Goal: Task Accomplishment & Management: Use online tool/utility

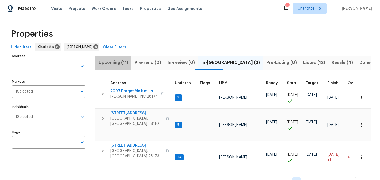
click at [103, 63] on span "Upcoming (11)" at bounding box center [113, 62] width 30 height 7
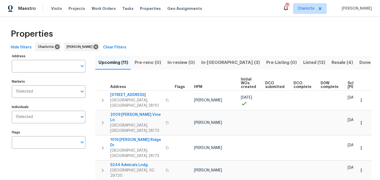
click at [210, 62] on span "In-reno (3)" at bounding box center [230, 62] width 59 height 7
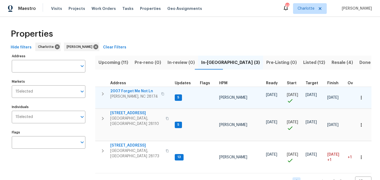
click at [127, 89] on span "2007 Forget Me Not Ln" at bounding box center [134, 90] width 48 height 5
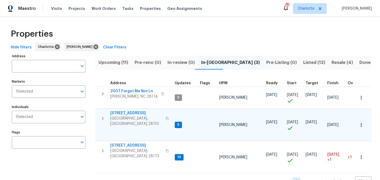
click at [130, 115] on span "2813 Faircroft Way" at bounding box center [136, 112] width 52 height 5
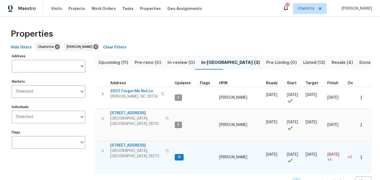
click at [122, 144] on span "431 Ranelagh Dr" at bounding box center [136, 145] width 52 height 5
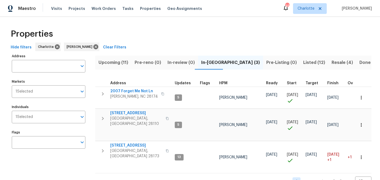
click at [331, 61] on span "Resale (4)" at bounding box center [341, 62] width 21 height 7
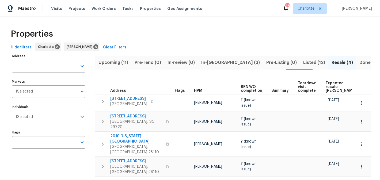
click at [303, 62] on span "Listed (12)" at bounding box center [314, 62] width 22 height 7
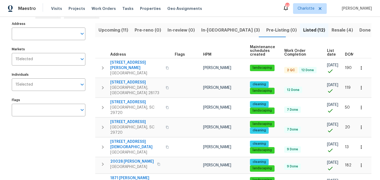
scroll to position [36, 0]
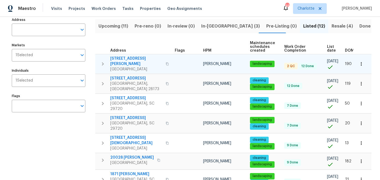
click at [121, 59] on span "5006 Brodie Ln" at bounding box center [136, 61] width 52 height 11
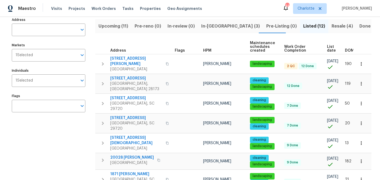
scroll to position [0, 0]
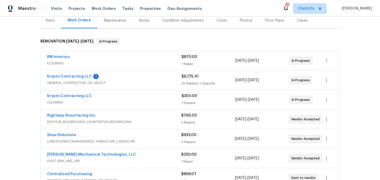
scroll to position [71, 0]
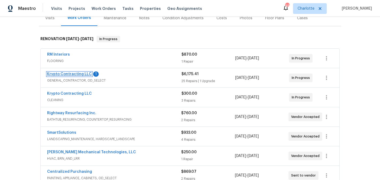
click at [62, 75] on link "Krypto Contracting LLC" at bounding box center [69, 74] width 45 height 4
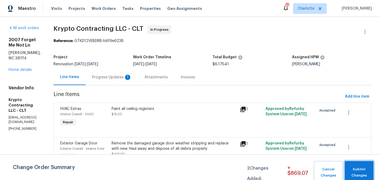
click at [350, 169] on span "Submit Changes" at bounding box center [359, 172] width 24 height 12
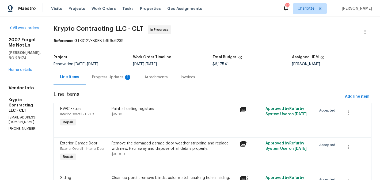
click at [130, 78] on div "Progress Updates 1" at bounding box center [112, 77] width 40 height 5
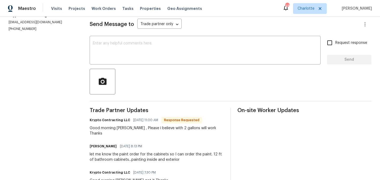
scroll to position [73, 0]
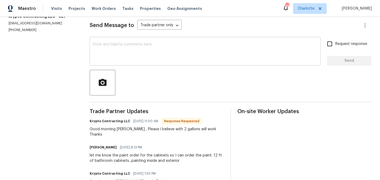
click at [123, 51] on textarea at bounding box center [205, 51] width 224 height 19
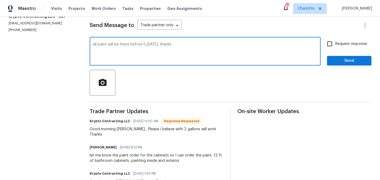
type textarea "all paint will be there before 5 today. thanks"
click at [346, 45] on span "Request response" at bounding box center [351, 44] width 32 height 6
click at [335, 45] on input "Request response" at bounding box center [329, 43] width 11 height 11
checkbox input "true"
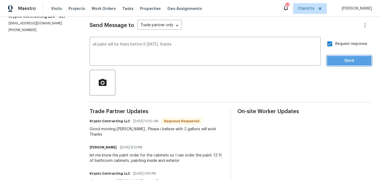
click at [345, 60] on span "Send" at bounding box center [349, 60] width 36 height 7
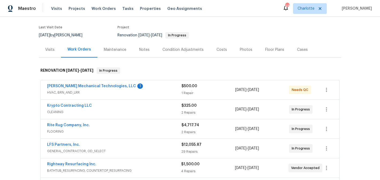
scroll to position [44, 0]
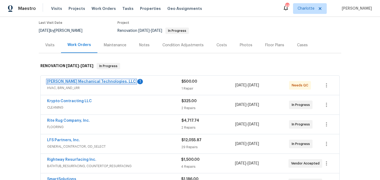
click at [94, 83] on link "[PERSON_NAME] Mechanical Technologies, LLC" at bounding box center [91, 82] width 89 height 4
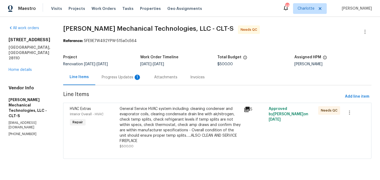
click at [134, 78] on div "Progress Updates 1" at bounding box center [122, 77] width 40 height 5
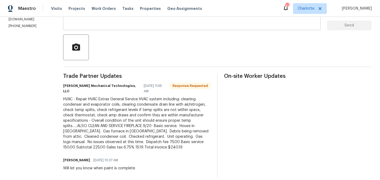
scroll to position [109, 0]
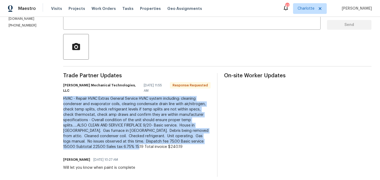
drag, startPoint x: 74, startPoint y: 93, endPoint x: 174, endPoint y: 140, distance: 110.3
click at [174, 140] on div "HVAC - Repair HVAC Extras General Service HVAC system including: cleaning conde…" at bounding box center [136, 122] width 147 height 53
copy div "HVAC - Repair HVAC Extras General Service HVAC system including: cleaning conde…"
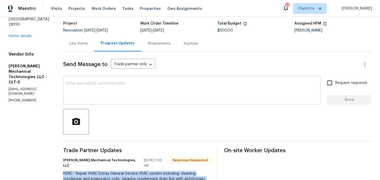
scroll to position [33, 0]
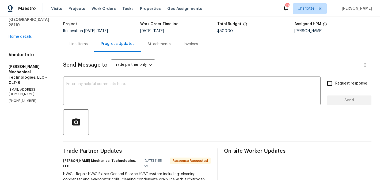
click at [86, 44] on div "Line Items" at bounding box center [78, 43] width 18 height 5
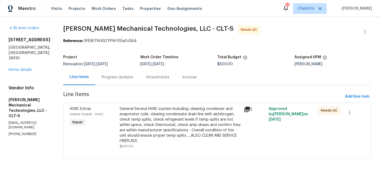
click at [172, 120] on div "General Service HVAC system including: cleaning condenser and evaporator coils,…" at bounding box center [179, 124] width 121 height 37
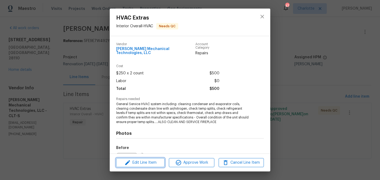
click at [152, 165] on span "Edit Line Item" at bounding box center [140, 162] width 45 height 7
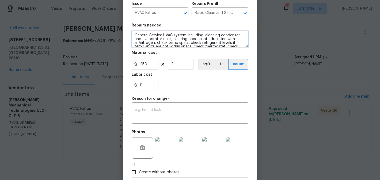
scroll to position [15, 0]
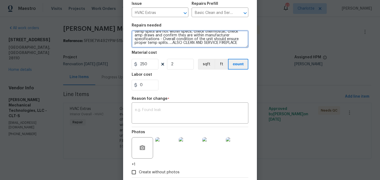
drag, startPoint x: 135, startPoint y: 33, endPoint x: 217, endPoint y: 57, distance: 85.7
click at [217, 57] on section "Repairs needed General Service HVAC system including: cleaning condenser and ev…" at bounding box center [189, 56] width 117 height 73
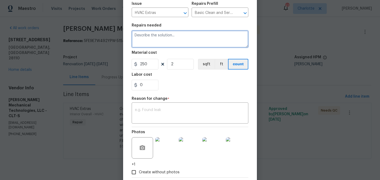
scroll to position [0, 0]
paste textarea "HVAC - Repair HVAC Extras General Service HVAC system including: cleaning conde…"
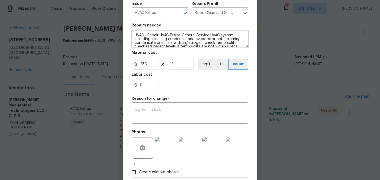
scroll to position [35, 0]
type textarea "HVAC - Repair HVAC Extras General Service HVAC system including: cleaning conde…"
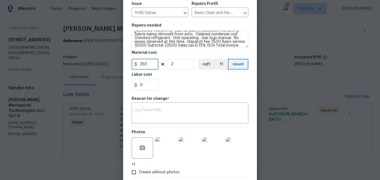
click at [151, 64] on input "250" at bounding box center [144, 64] width 27 height 11
type input "240.19"
click at [176, 67] on input "2" at bounding box center [180, 64] width 27 height 11
type input "1"
click at [189, 115] on textarea at bounding box center [190, 113] width 110 height 11
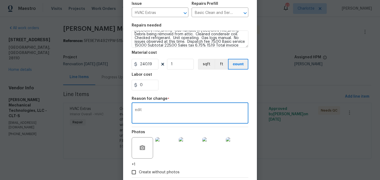
type textarea "edit"
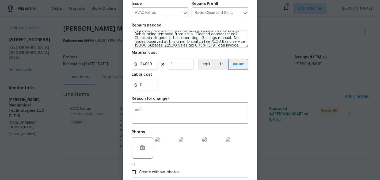
click at [200, 99] on div "Reason for change *" at bounding box center [189, 100] width 117 height 7
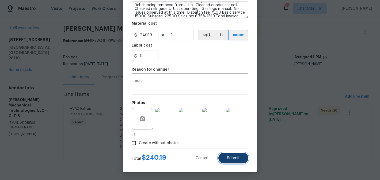
click at [229, 157] on span "Submit" at bounding box center [233, 158] width 13 height 4
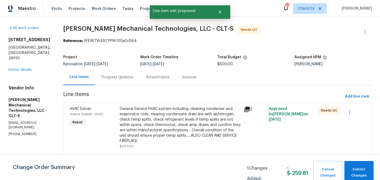
scroll to position [0, 0]
click at [363, 162] on button "Submit Changes" at bounding box center [358, 172] width 29 height 23
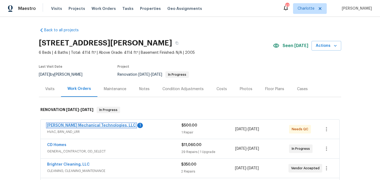
click at [92, 125] on link "[PERSON_NAME] Mechanical Technologies, LLC" at bounding box center [91, 125] width 89 height 4
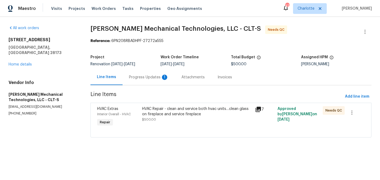
click at [146, 74] on div "Progress Updates 1" at bounding box center [148, 77] width 52 height 16
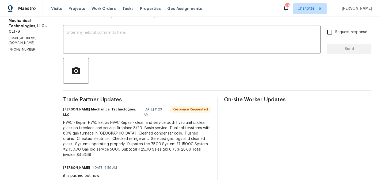
scroll to position [100, 0]
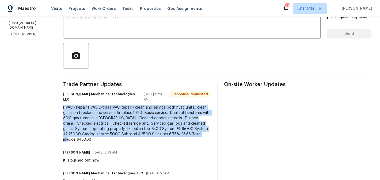
drag, startPoint x: 74, startPoint y: 101, endPoint x: 109, endPoint y: 137, distance: 50.1
click at [109, 137] on div "HVAC - Repair HVAC Extras HVAC Repair - clean and service both hvac units…clean…" at bounding box center [136, 123] width 147 height 37
copy div "HVAC - Repair HVAC Extras HVAC Repair - clean and service both hvac units…clean…"
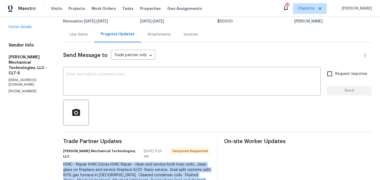
scroll to position [26, 0]
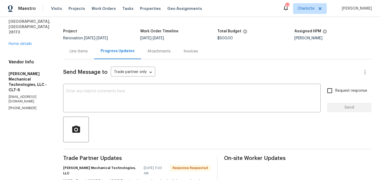
click at [88, 51] on div "Line Items" at bounding box center [78, 51] width 18 height 5
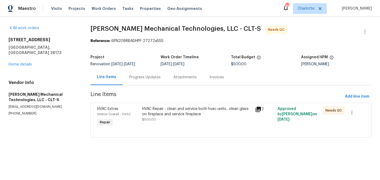
click at [154, 113] on div "HVAC Repair - clean and service both hvac units…clean glass on fireplace and se…" at bounding box center [197, 111] width 110 height 11
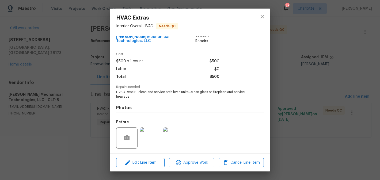
scroll to position [44, 0]
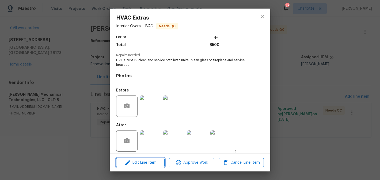
click at [153, 162] on span "Edit Line Item" at bounding box center [140, 162] width 45 height 7
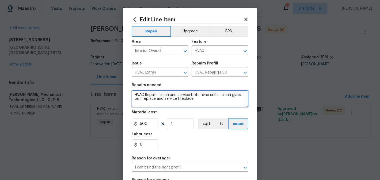
drag, startPoint x: 134, startPoint y: 95, endPoint x: 212, endPoint y: 107, distance: 78.7
click at [212, 107] on textarea "HVAC Repair - clean and service both hvac units…clean glass on fireplace and se…" at bounding box center [189, 98] width 117 height 17
paste textarea "HVAC - Repair HVAC Extras HVAC Repair - clean and service both hvac units…clean…"
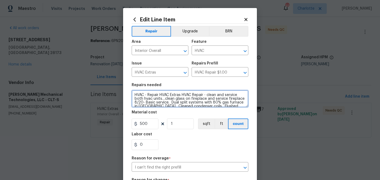
scroll to position [20, 0]
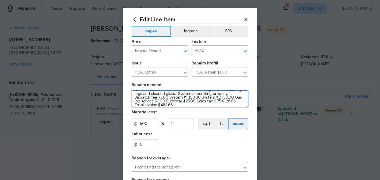
type textarea "HVAC - Repair HVAC Extras HVAC Repair - clean and service both hvac units…clean…"
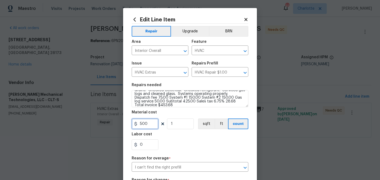
click at [152, 123] on input "500" at bounding box center [144, 123] width 27 height 11
type input "453.68"
click at [179, 122] on input "1" at bounding box center [180, 123] width 27 height 11
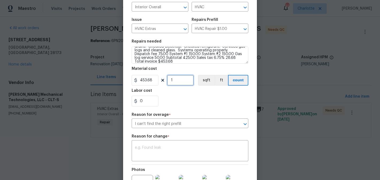
scroll to position [55, 0]
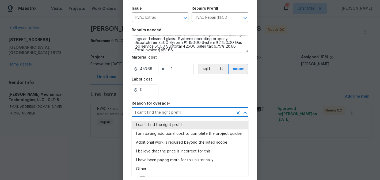
click at [177, 112] on input "I can't find the right prefill" at bounding box center [182, 113] width 102 height 8
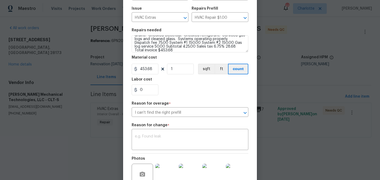
click at [178, 102] on div "Reason for overage *" at bounding box center [189, 105] width 117 height 7
click at [160, 144] on textarea at bounding box center [190, 139] width 110 height 11
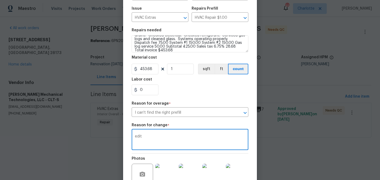
type textarea "edit"
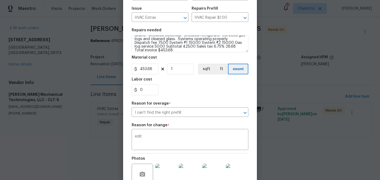
click at [184, 99] on div "Repair Upgrade BRN Area Interior Overall ​ Feature HVAC ​ Issue HVAC Extras ​ R…" at bounding box center [189, 86] width 117 height 235
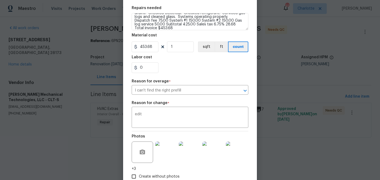
scroll to position [111, 0]
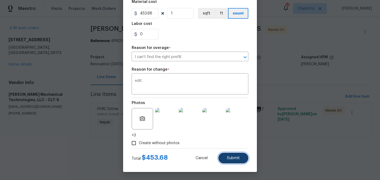
click at [239, 160] on button "Submit" at bounding box center [233, 158] width 30 height 11
type textarea "HVAC Repair - clean and service both hvac units…clean glass on fireplace and se…"
type input "500"
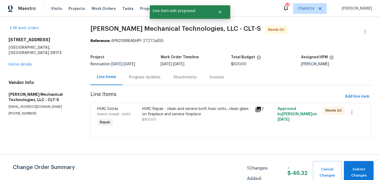
scroll to position [0, 0]
click at [354, 170] on span "Submit Changes" at bounding box center [358, 172] width 24 height 12
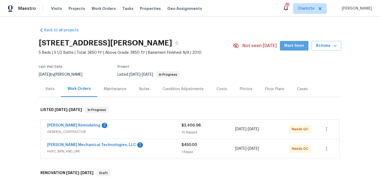
click at [287, 46] on span "Mark Seen" at bounding box center [294, 45] width 20 height 7
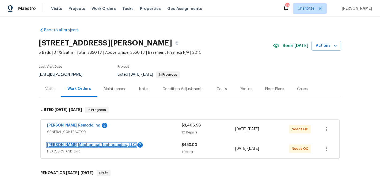
click at [71, 144] on link "Johnson's Mechanical Technologies, LLC" at bounding box center [91, 145] width 89 height 4
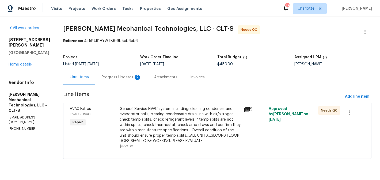
click at [124, 76] on div "Progress Updates 2" at bounding box center [122, 77] width 40 height 5
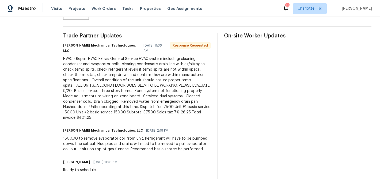
scroll to position [151, 0]
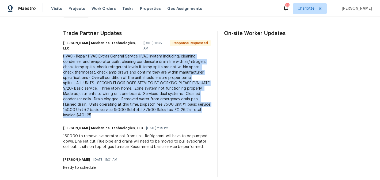
drag, startPoint x: 73, startPoint y: 51, endPoint x: 140, endPoint y: 109, distance: 88.0
click at [140, 109] on div "All work orders 5006 Brodie Ln Fort Mill, SC 29707 Home details Vendor Info Joh…" at bounding box center [190, 25] width 380 height 319
copy div "HVAC - Repair HVAC Extras General Service HVAC system including: cleaning conde…"
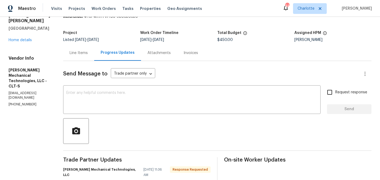
scroll to position [22, 0]
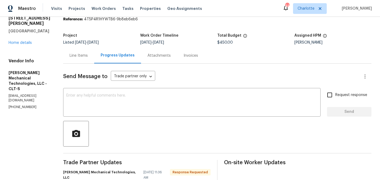
click at [88, 55] on div "Line Items" at bounding box center [78, 55] width 18 height 5
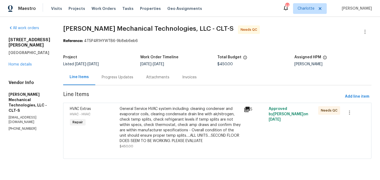
click at [178, 120] on div "General Service HVAC system including: cleaning condenser and evaporator coils,…" at bounding box center [179, 124] width 121 height 37
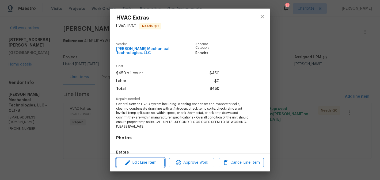
click at [152, 164] on span "Edit Line Item" at bounding box center [140, 162] width 45 height 7
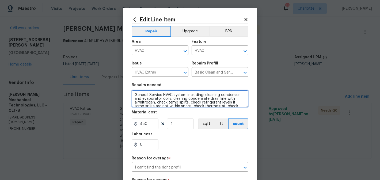
scroll to position [19, 0]
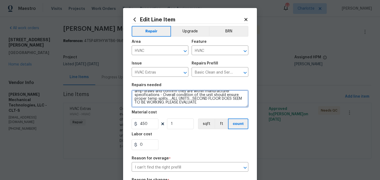
drag, startPoint x: 135, startPoint y: 96, endPoint x: 167, endPoint y: 114, distance: 36.5
click at [167, 114] on section "Repairs needed General Service HVAC system including: cleaning condenser and ev…" at bounding box center [189, 116] width 117 height 73
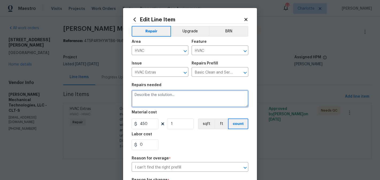
scroll to position [0, 0]
paste textarea "HVAC - Repair HVAC Extras General Service HVAC system including: cleaning conde…"
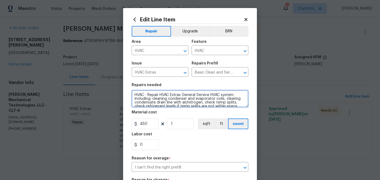
scroll to position [42, 0]
type textarea "HVAC - Repair HVAC Extras General Service HVAC system including: cleaning conde…"
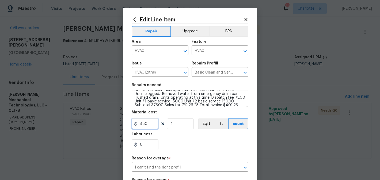
click at [149, 126] on input "450" at bounding box center [144, 123] width 27 height 11
type input "401.25"
click at [189, 127] on input "1" at bounding box center [180, 123] width 27 height 11
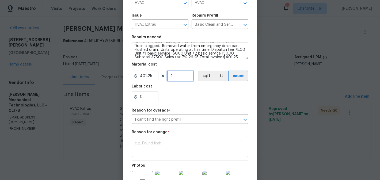
scroll to position [58, 0]
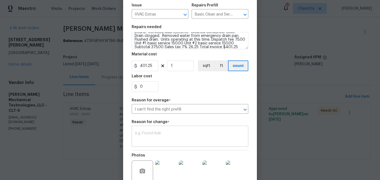
click at [183, 138] on textarea at bounding box center [190, 136] width 110 height 11
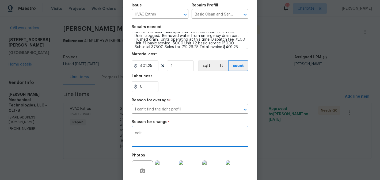
type textarea "edit"
click at [194, 100] on div "Reason for overage *" at bounding box center [189, 101] width 117 height 7
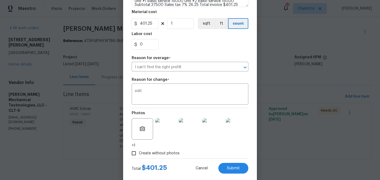
scroll to position [111, 0]
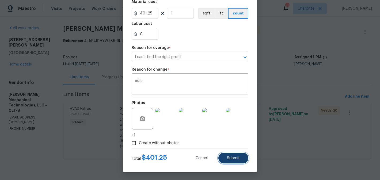
click at [236, 153] on button "Submit" at bounding box center [233, 158] width 30 height 11
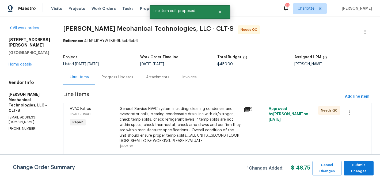
scroll to position [0, 0]
click at [367, 173] on span "Submit Changes" at bounding box center [358, 168] width 24 height 12
